Goal: Task Accomplishment & Management: Use online tool/utility

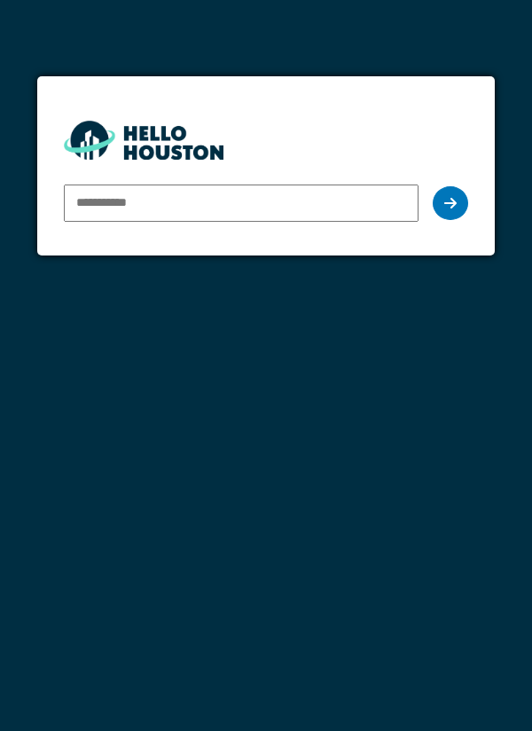
type input "**********"
click at [437, 191] on div at bounding box center [450, 203] width 35 height 34
click at [460, 214] on div at bounding box center [450, 203] width 35 height 34
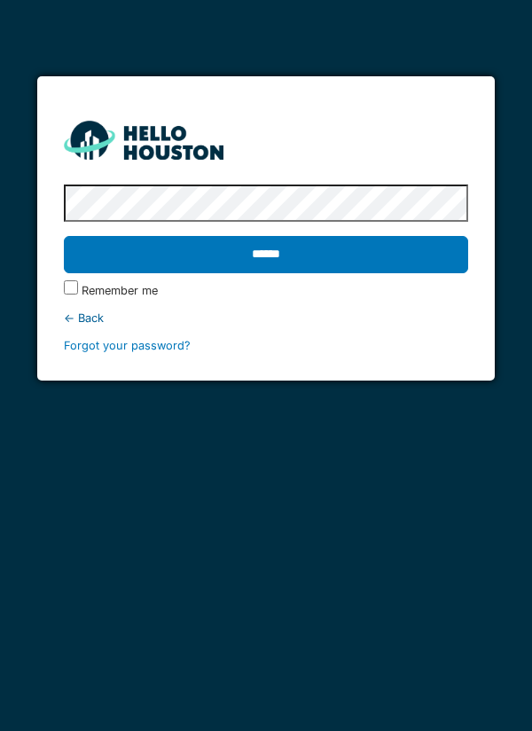
click at [397, 261] on input "******" at bounding box center [266, 254] width 405 height 37
click at [393, 266] on input "******" at bounding box center [266, 254] width 405 height 37
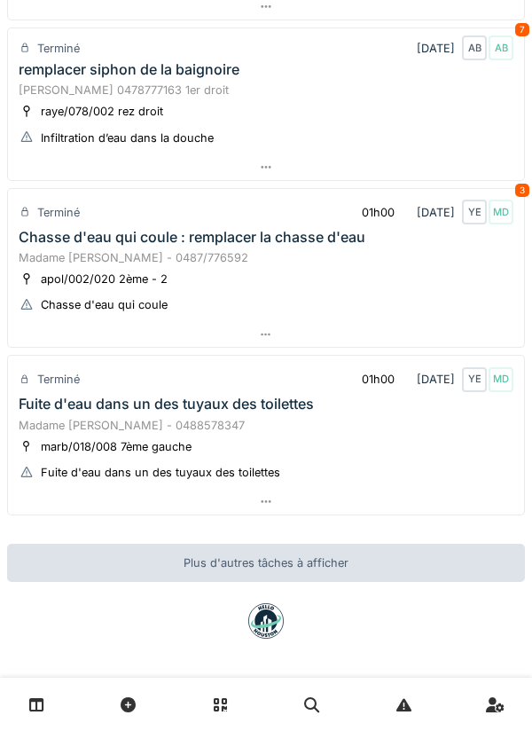
scroll to position [563, 0]
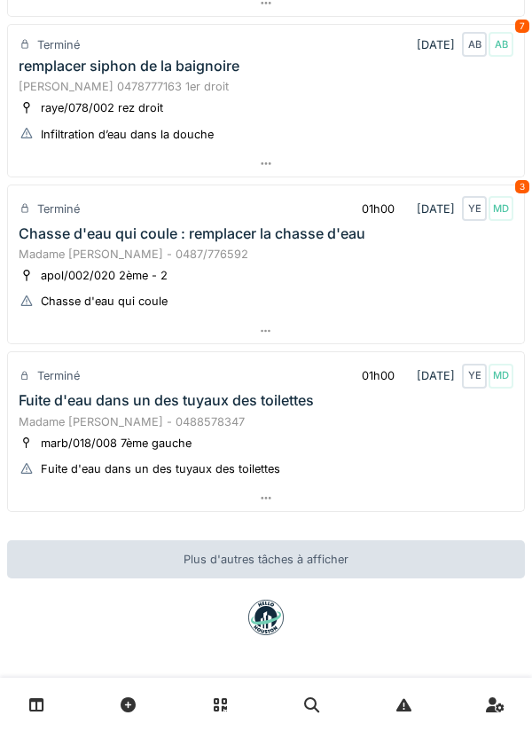
click at [370, 498] on div at bounding box center [266, 498] width 516 height 26
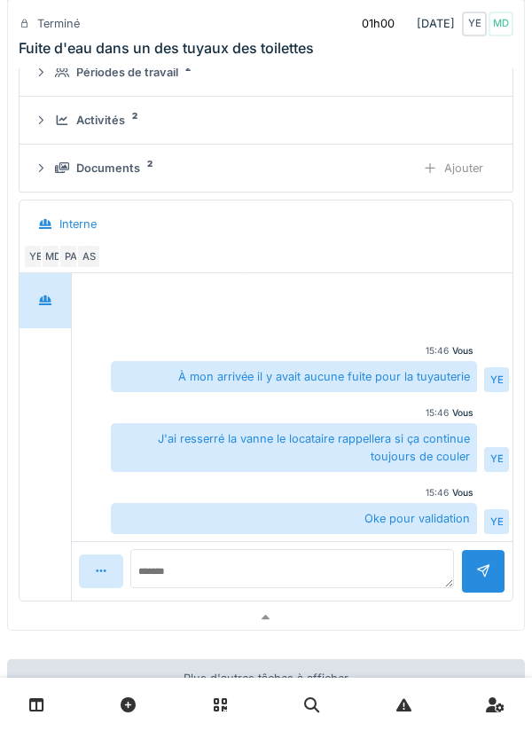
scroll to position [1069, 0]
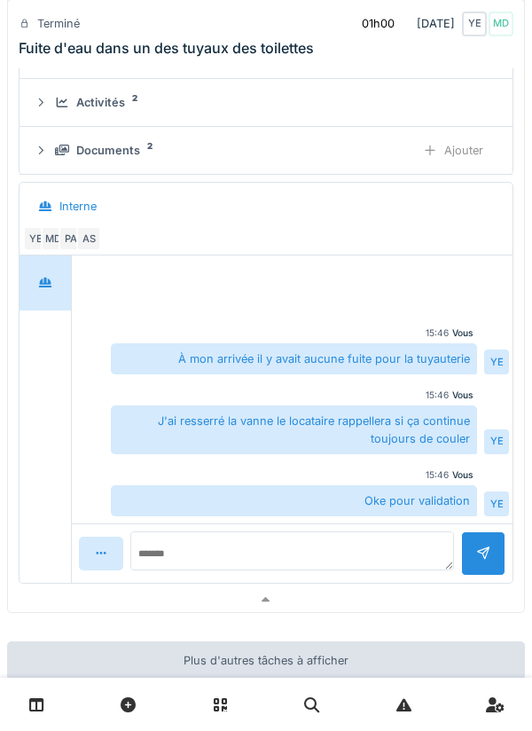
click at [314, 611] on div at bounding box center [266, 600] width 516 height 26
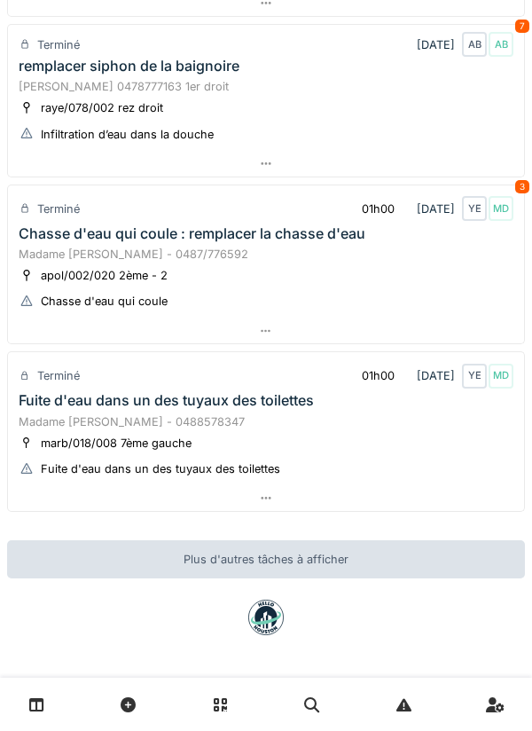
scroll to position [563, 0]
click at [326, 339] on div at bounding box center [266, 332] width 516 height 26
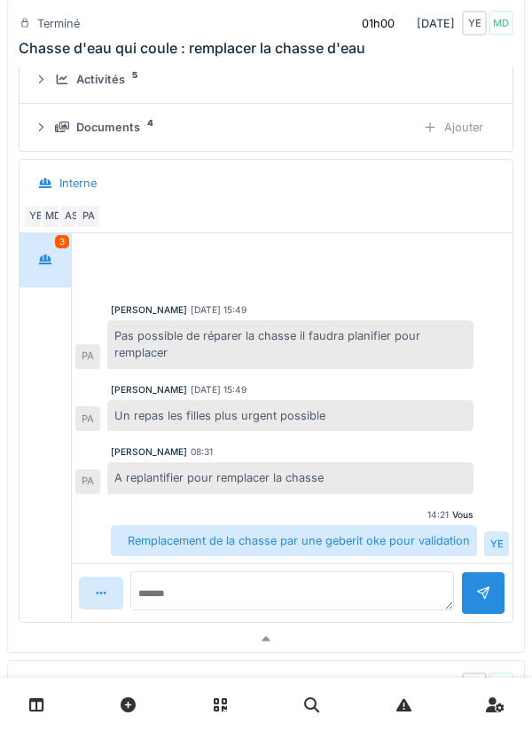
scroll to position [926, 0]
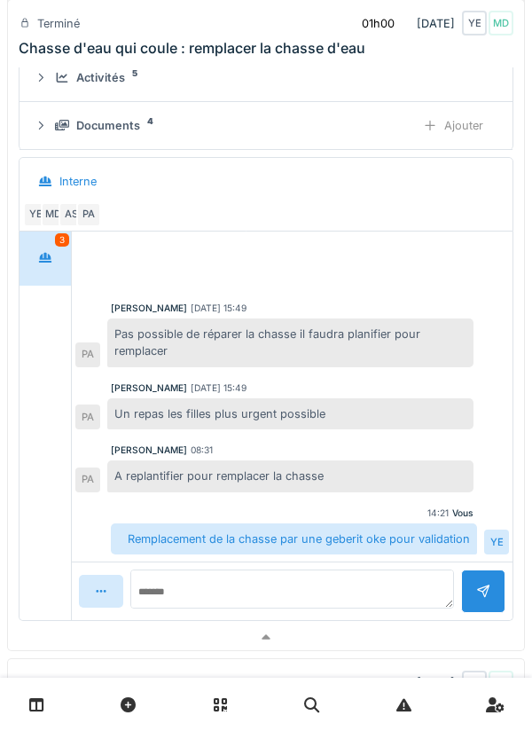
click at [376, 636] on div at bounding box center [266, 638] width 516 height 26
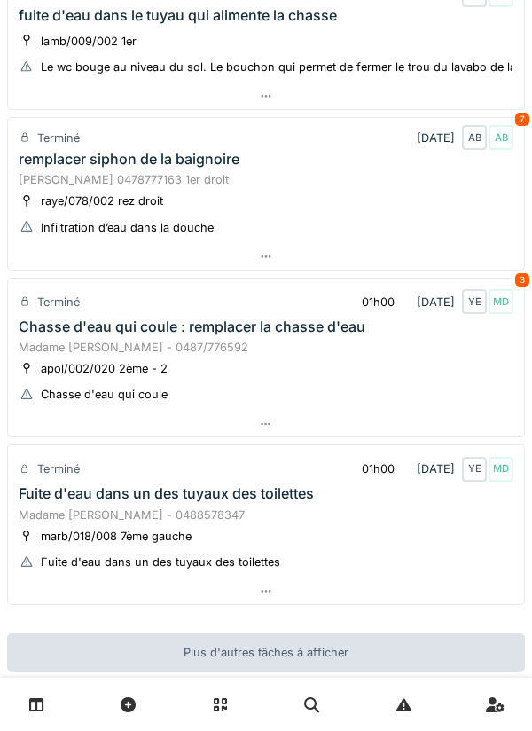
scroll to position [0, 0]
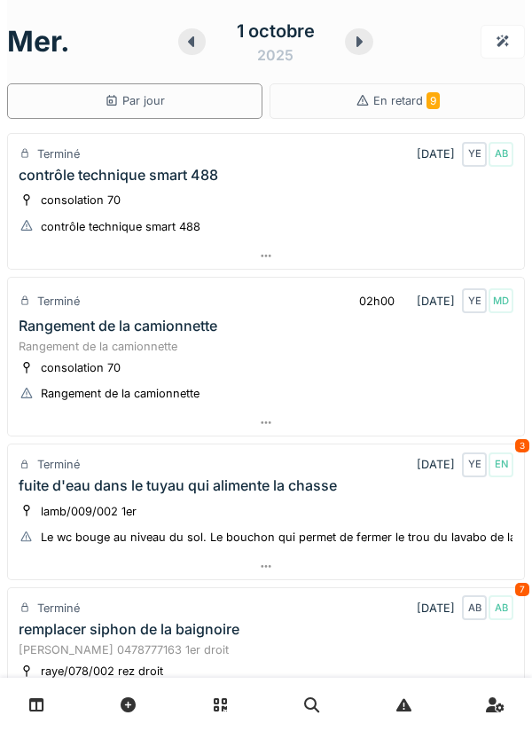
click at [358, 42] on icon at bounding box center [360, 41] width 6 height 11
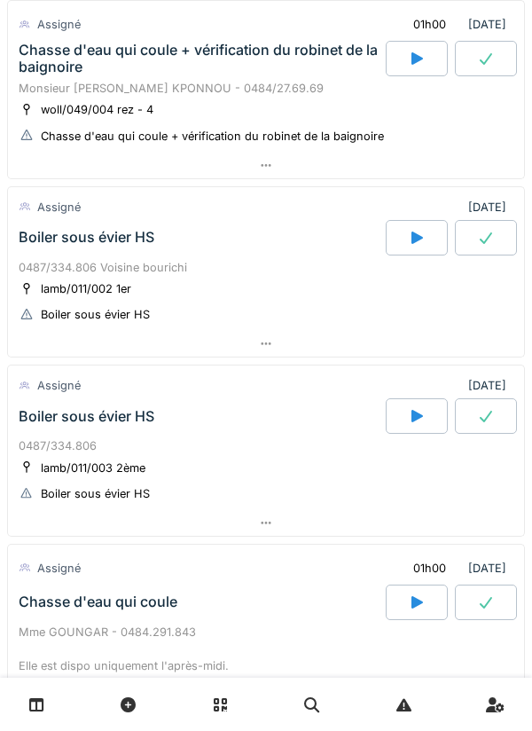
scroll to position [370, 0]
click at [50, 337] on div at bounding box center [266, 344] width 516 height 26
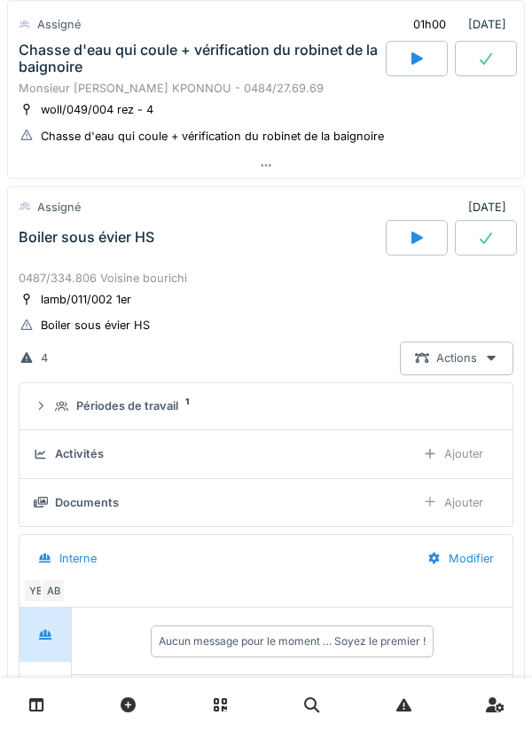
scroll to position [484, 0]
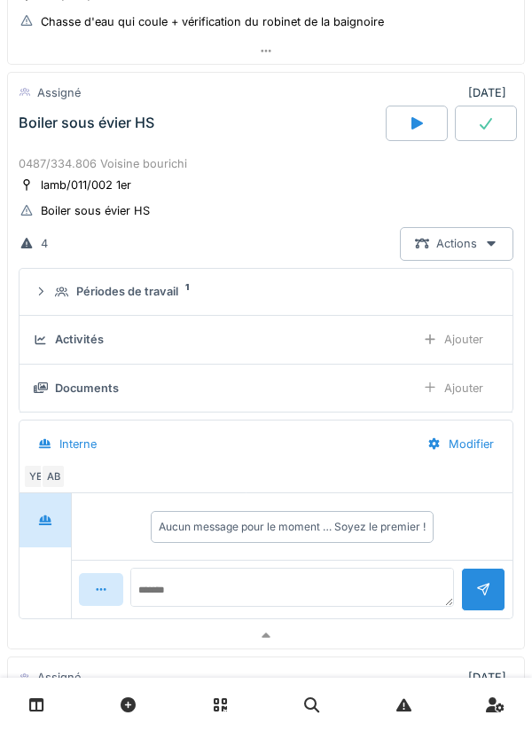
click at [67, 290] on icon at bounding box center [62, 292] width 14 height 11
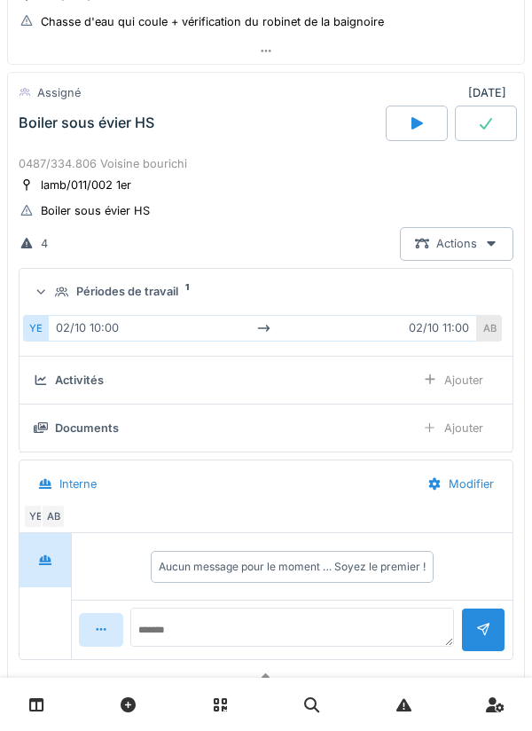
click at [73, 291] on div "Périodes de travail 1" at bounding box center [273, 291] width 437 height 17
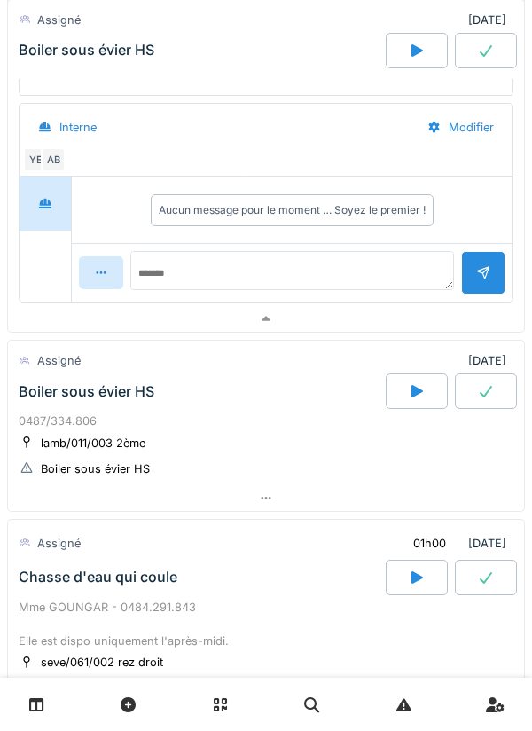
click at [60, 328] on div at bounding box center [266, 319] width 516 height 26
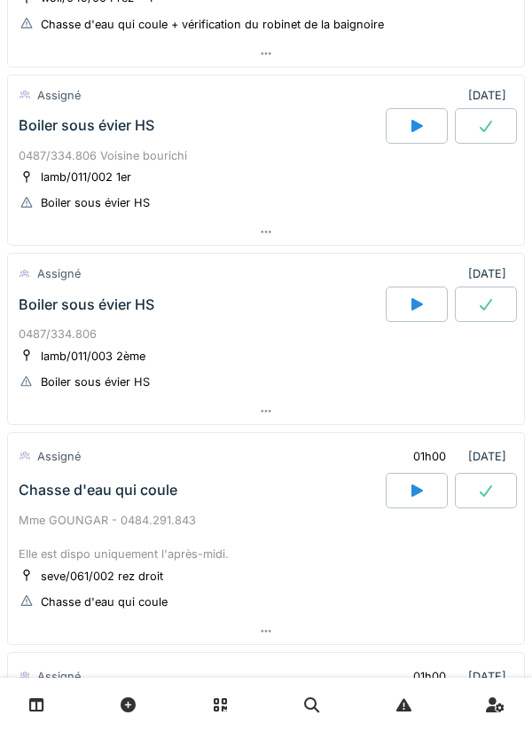
scroll to position [476, 0]
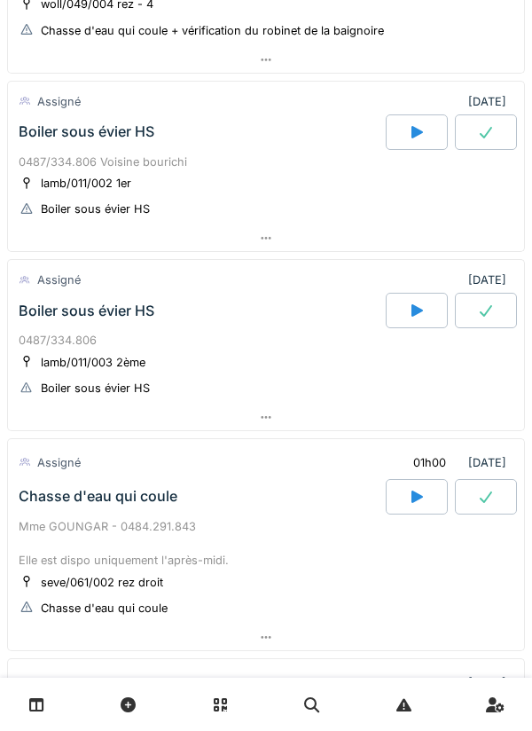
click at [83, 405] on div at bounding box center [266, 418] width 516 height 26
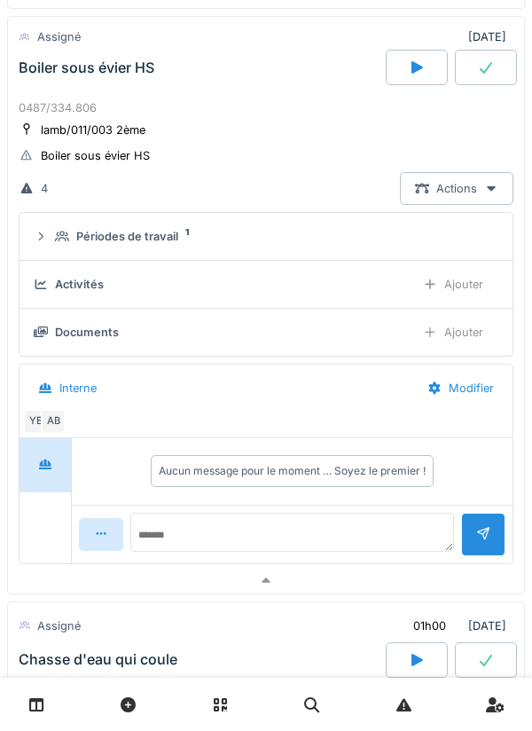
scroll to position [738, 0]
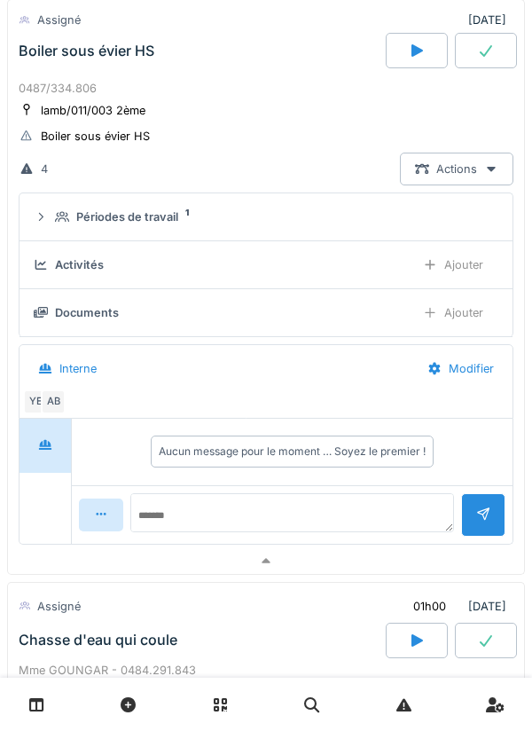
click at [58, 552] on div at bounding box center [266, 561] width 516 height 26
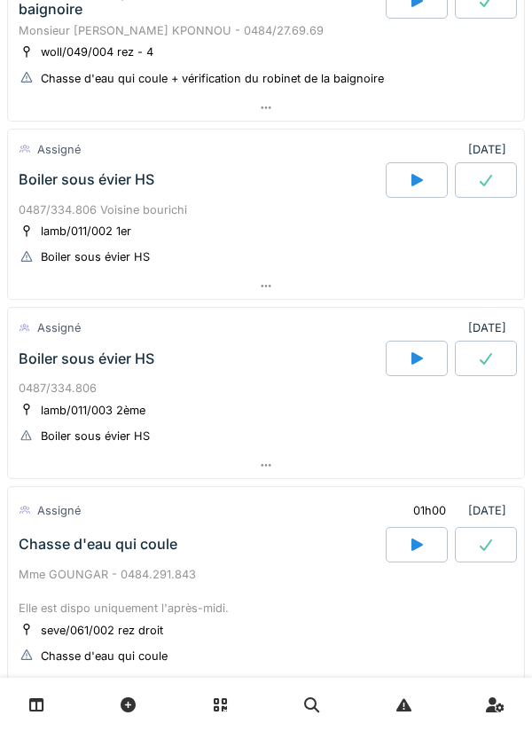
scroll to position [422, 0]
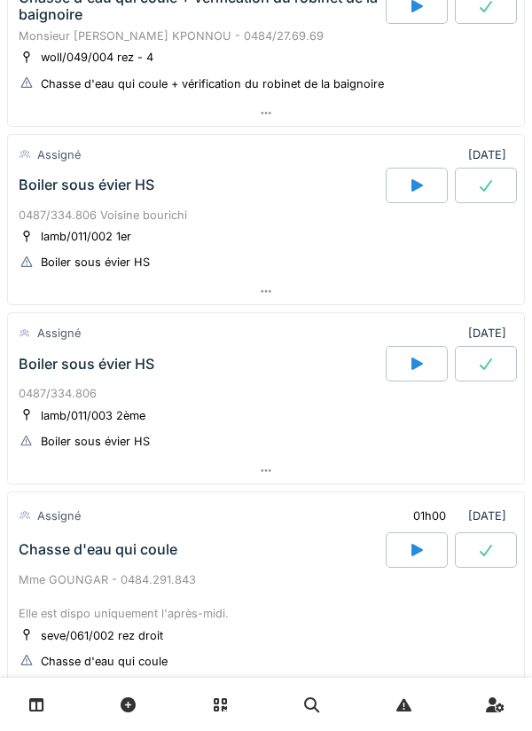
click at [60, 469] on div at bounding box center [266, 471] width 516 height 26
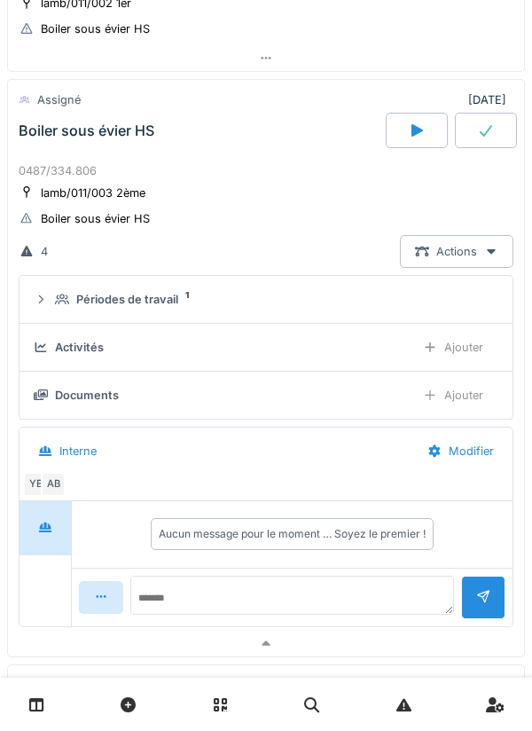
scroll to position [664, 0]
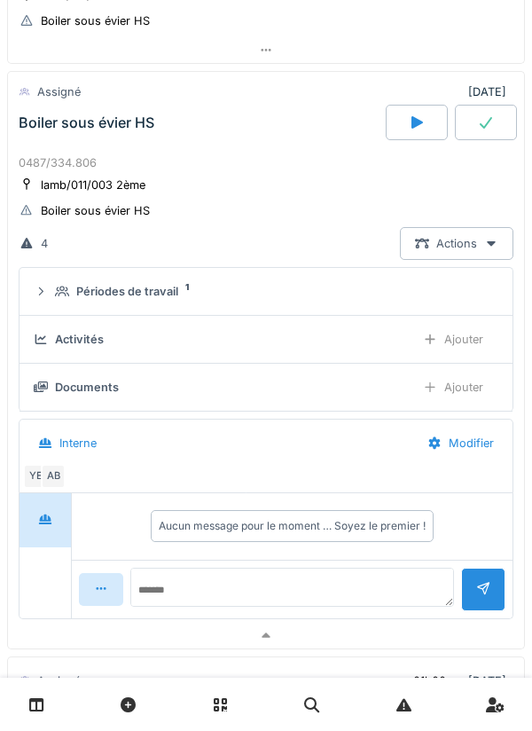
click at [35, 632] on div at bounding box center [266, 636] width 516 height 26
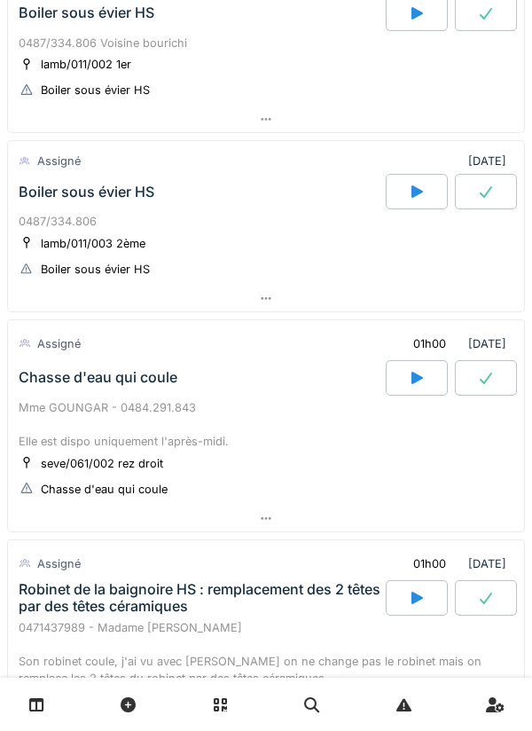
scroll to position [580, 0]
